Goal: Task Accomplishment & Management: Complete application form

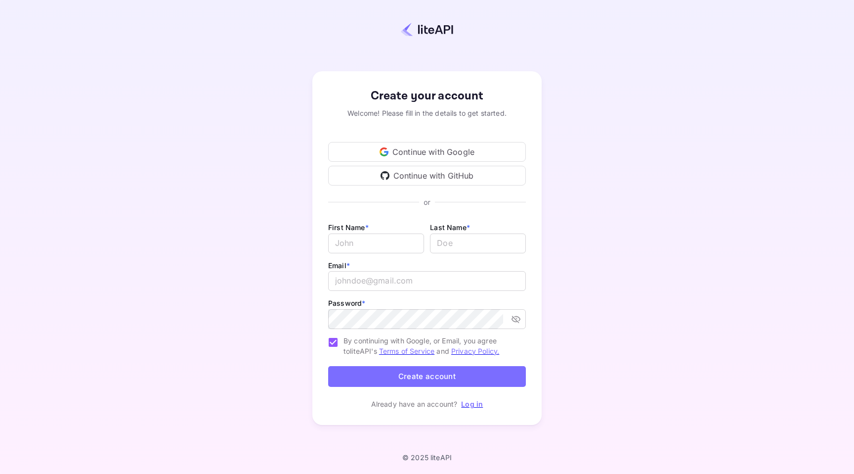
click at [486, 149] on div "Continue with Google" at bounding box center [427, 152] width 198 height 20
click at [487, 156] on div "Continue with Google" at bounding box center [427, 152] width 198 height 20
click at [475, 406] on link "Log in" at bounding box center [472, 403] width 22 height 8
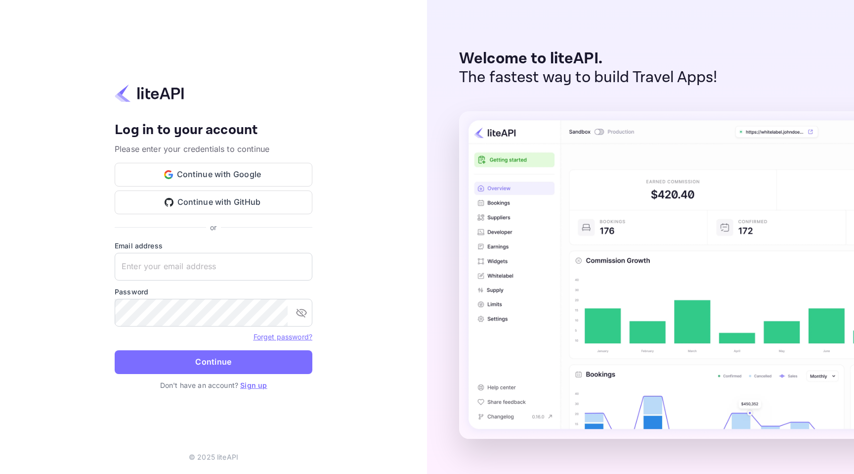
click at [211, 158] on div "Your account has been created successfully, a confirmation link has been sent t…" at bounding box center [214, 177] width 198 height 111
click at [223, 171] on button "Continue with Google" at bounding box center [214, 175] width 198 height 24
